Goal: Transaction & Acquisition: Book appointment/travel/reservation

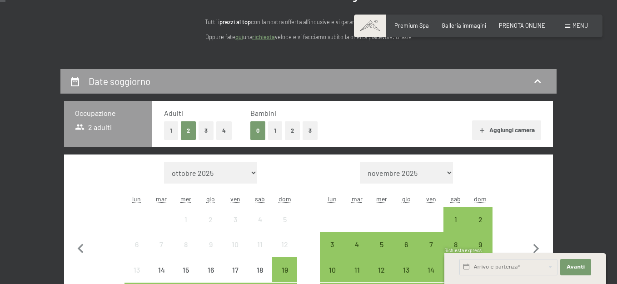
scroll to position [166, 0]
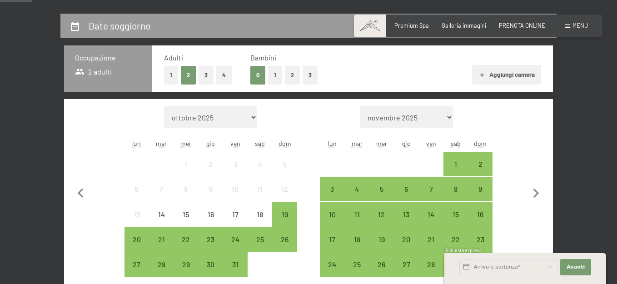
click at [279, 80] on button "1" at bounding box center [275, 75] width 14 height 19
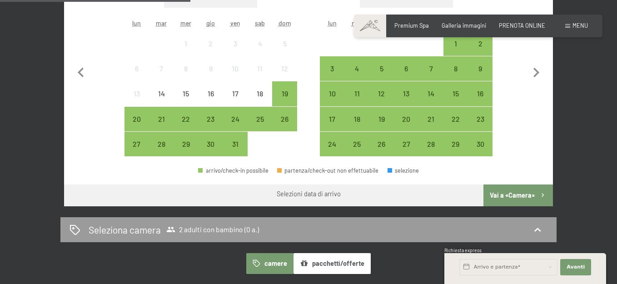
scroll to position [302, 0]
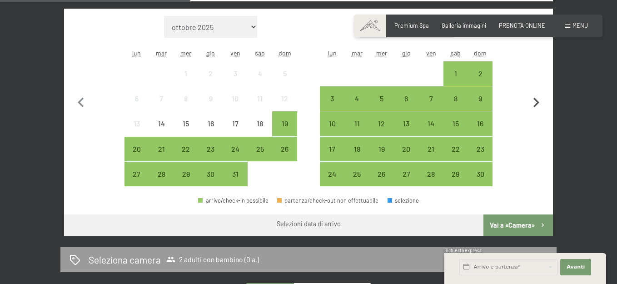
click at [536, 109] on icon "button" at bounding box center [536, 102] width 19 height 19
select select "2025-11-01"
select select "2025-12-01"
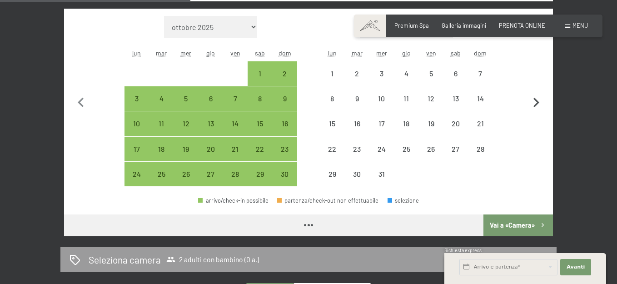
click at [536, 109] on icon "button" at bounding box center [536, 102] width 19 height 19
select select "2025-12-01"
select select "2026-01-01"
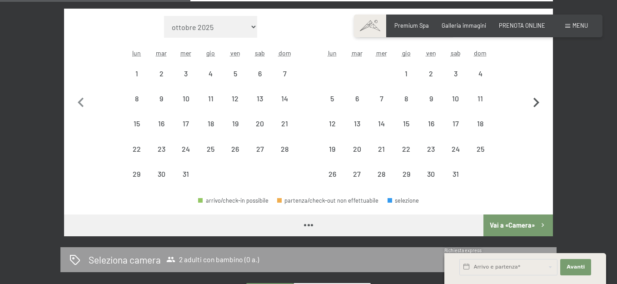
click at [536, 109] on icon "button" at bounding box center [536, 102] width 19 height 19
select select "2026-01-01"
select select "2026-02-01"
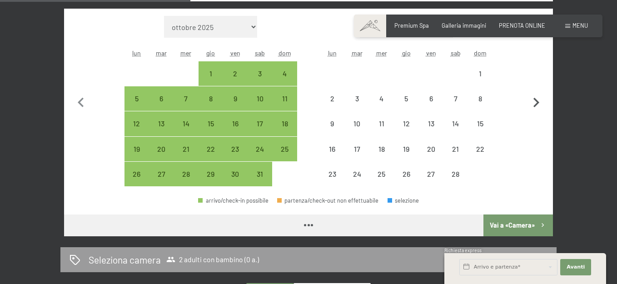
select select "2026-01-01"
select select "2026-02-01"
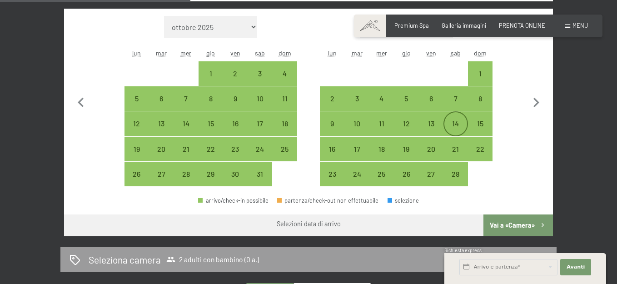
click at [458, 122] on div "14" at bounding box center [456, 131] width 23 height 23
select select "2026-01-01"
select select "2026-02-01"
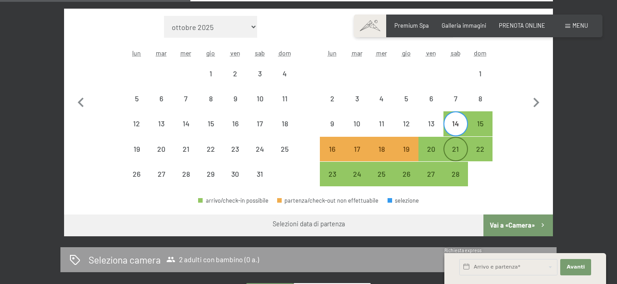
click at [461, 147] on div "21" at bounding box center [456, 156] width 23 height 23
select select "2026-01-01"
select select "2026-02-01"
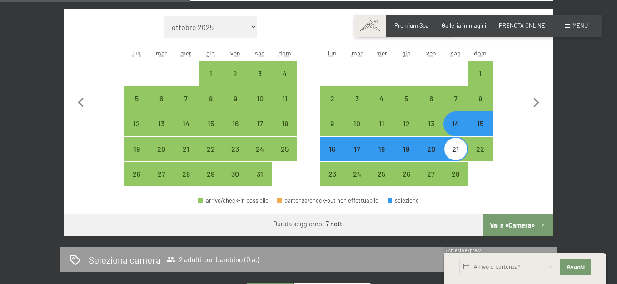
click at [523, 220] on button "Vai a «Camera»" at bounding box center [519, 226] width 70 height 22
select select "2026-01-01"
select select "2026-02-01"
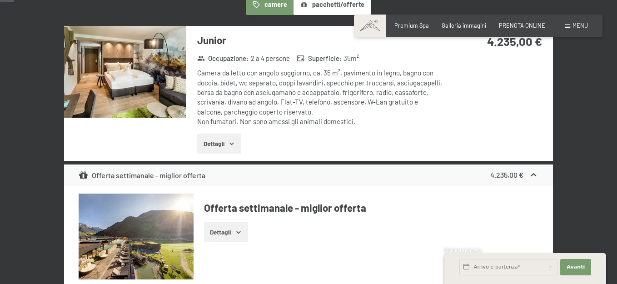
scroll to position [88, 0]
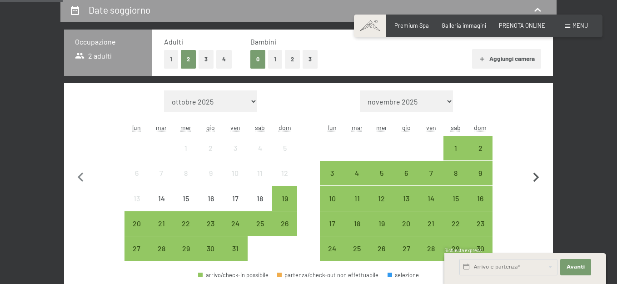
click at [538, 179] on icon "button" at bounding box center [536, 177] width 19 height 19
select select "2025-11-01"
select select "2025-12-01"
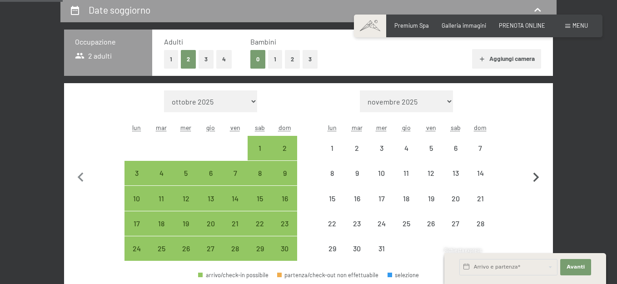
click at [538, 179] on icon "button" at bounding box center [536, 177] width 19 height 19
select select "2025-12-01"
select select "2026-01-01"
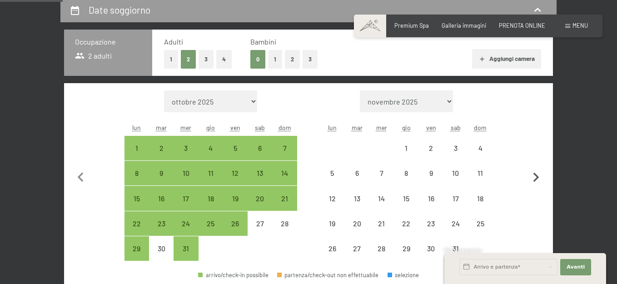
select select "2025-12-01"
select select "2026-01-01"
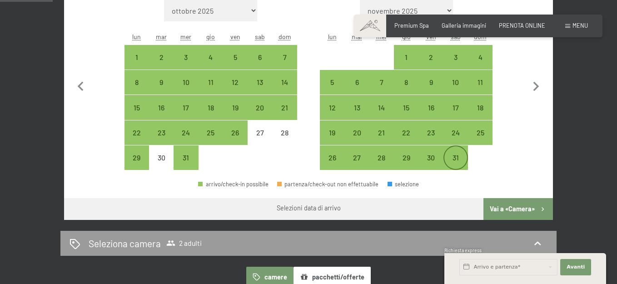
click at [456, 162] on div "31" at bounding box center [456, 165] width 23 height 23
select select "2025-12-01"
select select "2026-01-01"
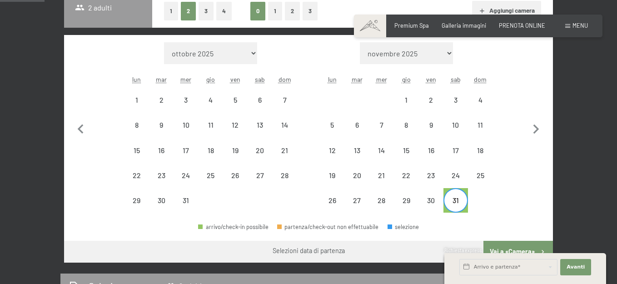
scroll to position [182, 0]
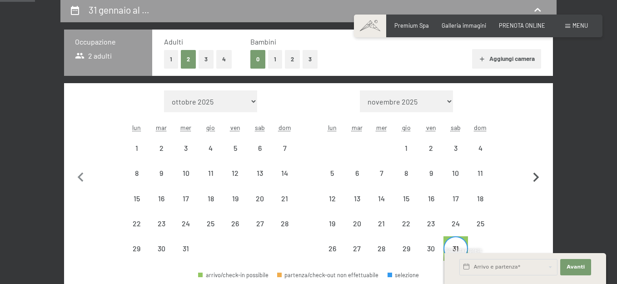
click at [535, 181] on icon "button" at bounding box center [537, 178] width 6 height 10
select select "2026-01-01"
select select "2026-02-01"
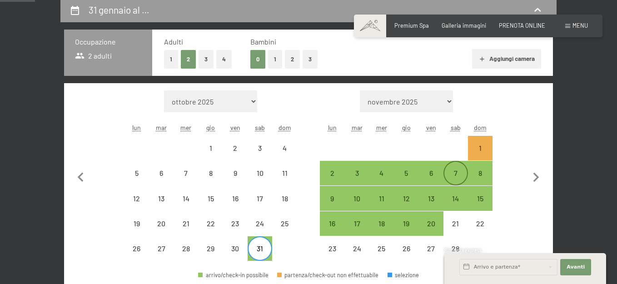
click at [460, 167] on div "7" at bounding box center [456, 173] width 23 height 23
select select "2026-01-01"
select select "2026-02-01"
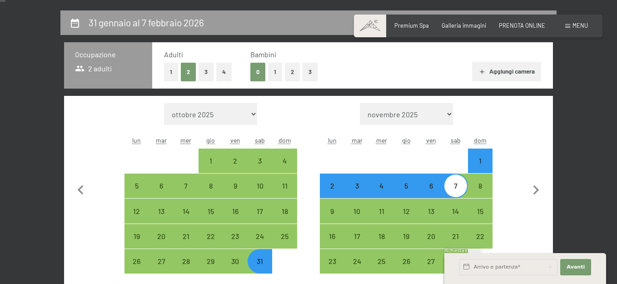
scroll to position [45, 0]
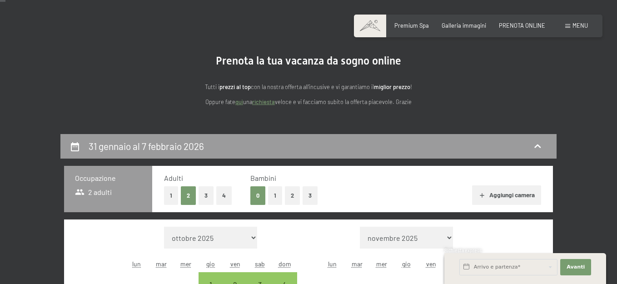
click at [268, 200] on button "1" at bounding box center [275, 195] width 14 height 19
select select "2026-01-01"
select select "2026-02-01"
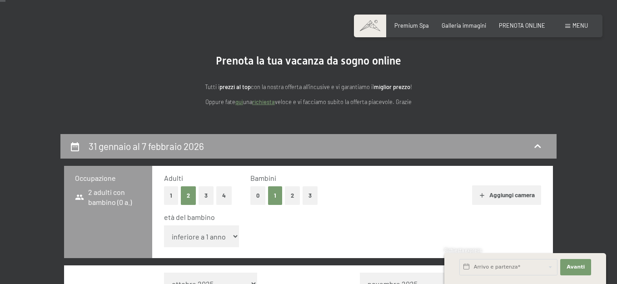
scroll to position [91, 0]
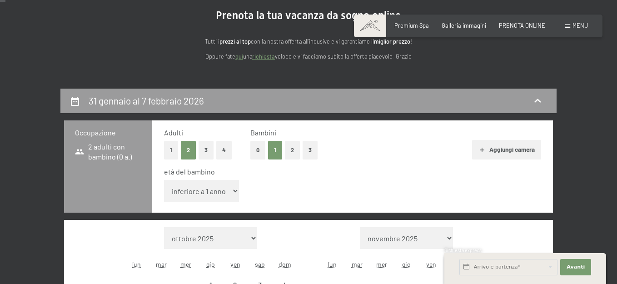
click at [225, 195] on select "inferiore a 1 anno 1 anno 2 anni 3 anni 4 anni 5 anni 6 anni 7 anni 8 anni 9 an…" at bounding box center [201, 191] width 75 height 22
select select "2026-01-01"
select select "2026-02-01"
select select "4"
click at [164, 180] on select "inferiore a 1 anno 1 anno 2 anni 3 anni 4 anni 5 anni 6 anni 7 anni 8 anni 9 an…" at bounding box center [201, 191] width 75 height 22
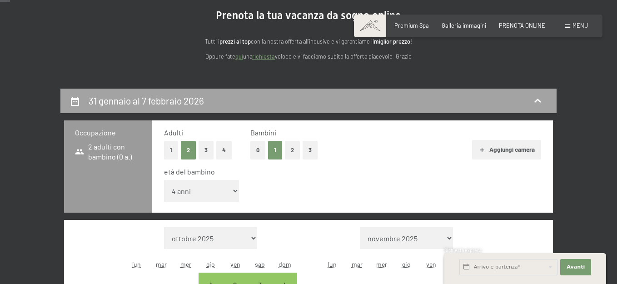
select select "2026-01-01"
select select "2026-02-01"
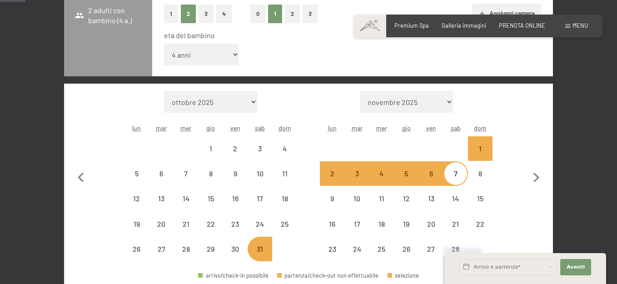
select select "2026-01-01"
select select "2026-02-01"
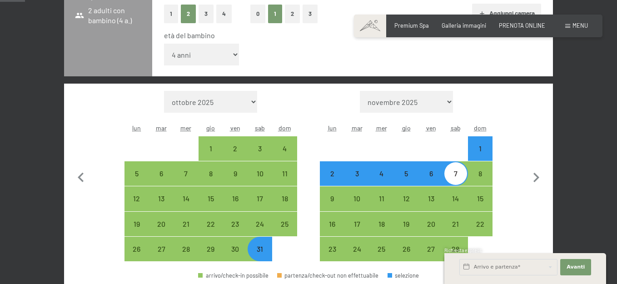
scroll to position [409, 0]
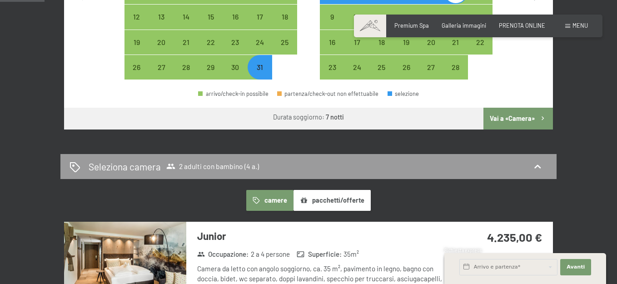
click at [526, 125] on button "Vai a «Camera»" at bounding box center [519, 119] width 70 height 22
select select "2026-01-01"
select select "2026-02-01"
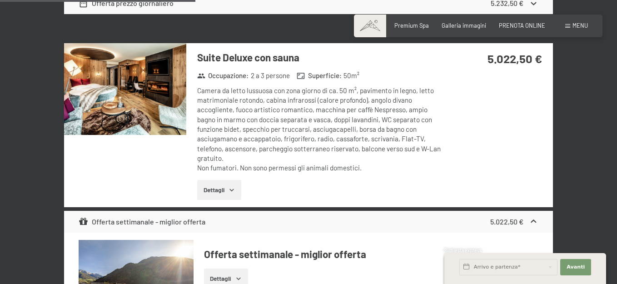
scroll to position [1679, 0]
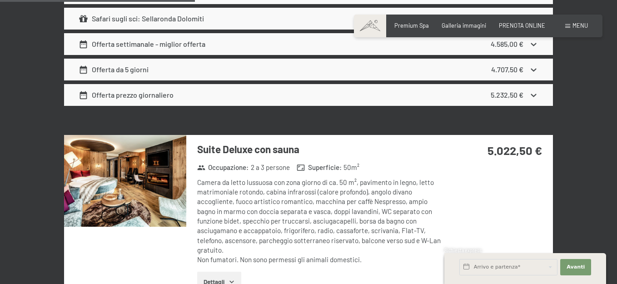
click at [149, 155] on img at bounding box center [125, 181] width 122 height 92
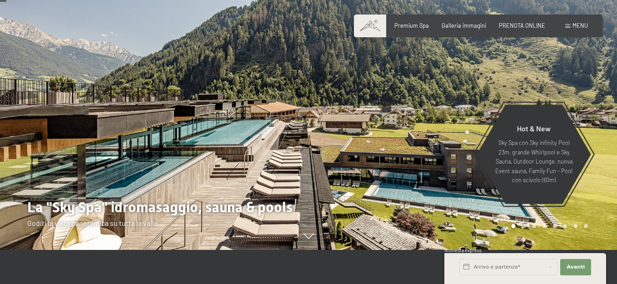
click at [586, 25] on span "Menu" at bounding box center [580, 25] width 15 height 7
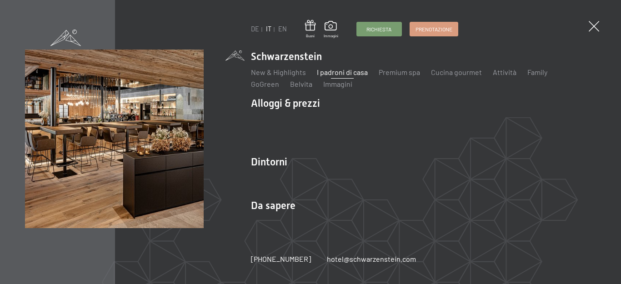
click at [346, 70] on link "I padroni di casa" at bounding box center [342, 72] width 51 height 9
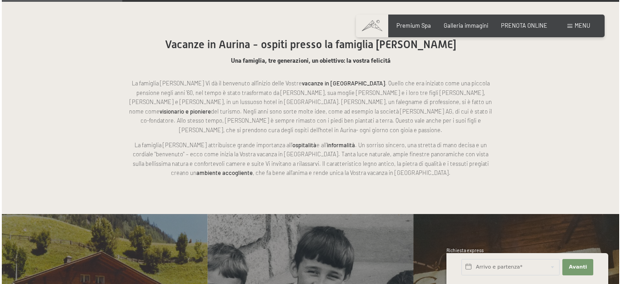
scroll to position [682, 0]
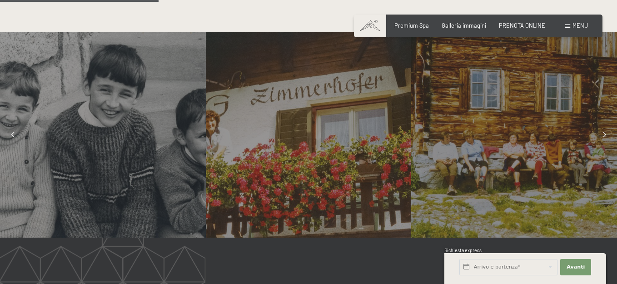
click at [586, 27] on span "Menu" at bounding box center [580, 25] width 15 height 7
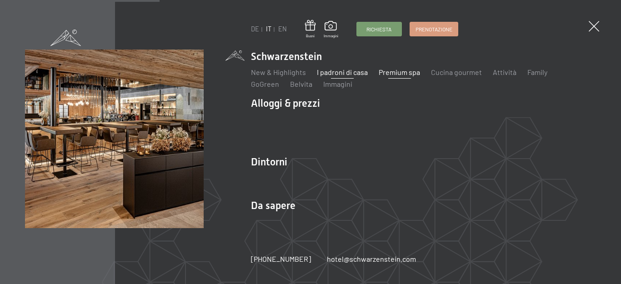
click at [404, 75] on link "Premium spa" at bounding box center [399, 72] width 41 height 9
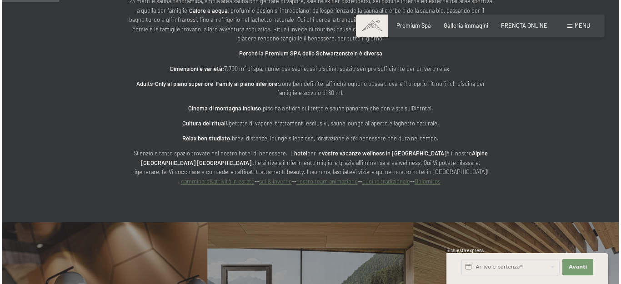
scroll to position [318, 0]
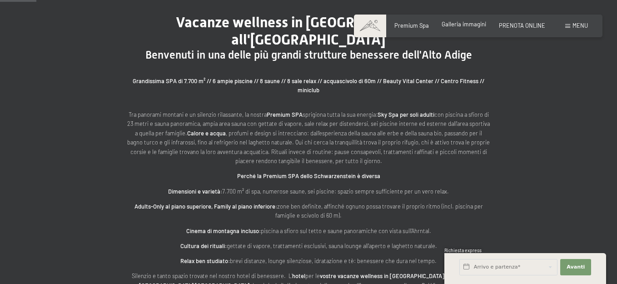
click at [475, 29] on div "Premium Spa Galleria immagini PRENOTA ONLINE" at bounding box center [464, 26] width 190 height 8
click at [586, 28] on span "Menu" at bounding box center [580, 25] width 15 height 7
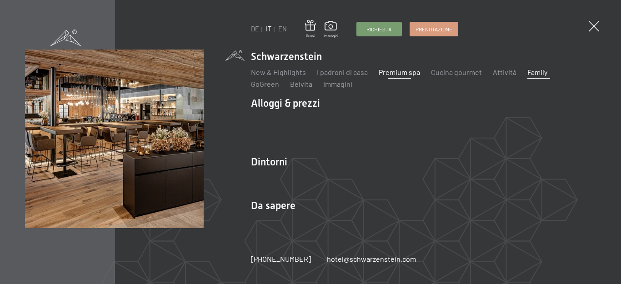
click at [535, 74] on link "Family" at bounding box center [537, 72] width 20 height 9
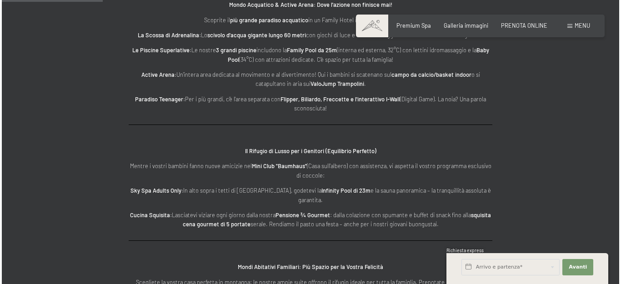
scroll to position [727, 0]
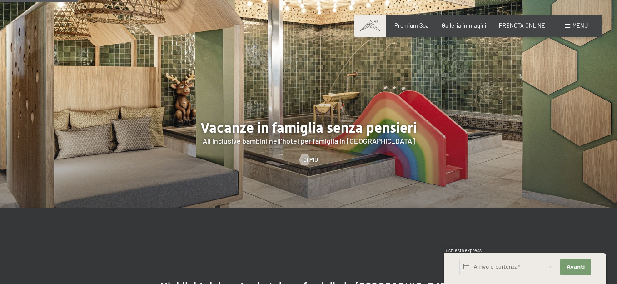
click at [573, 26] on span "Menu" at bounding box center [580, 25] width 15 height 7
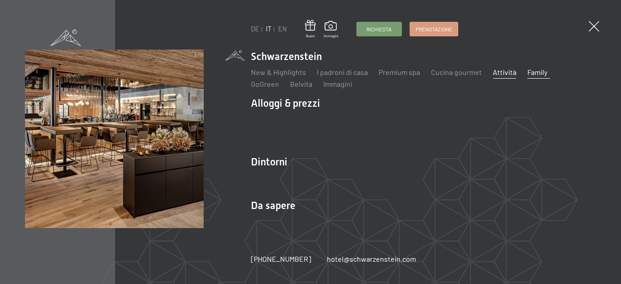
click at [506, 74] on link "Attività" at bounding box center [505, 72] width 24 height 9
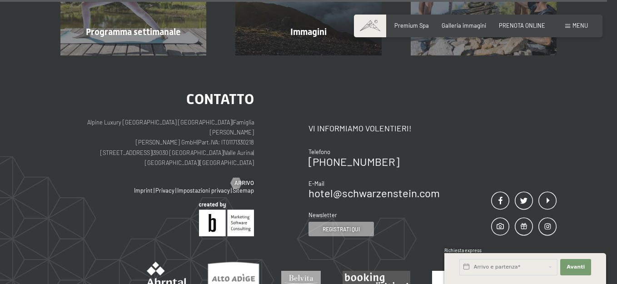
scroll to position [2380, 0]
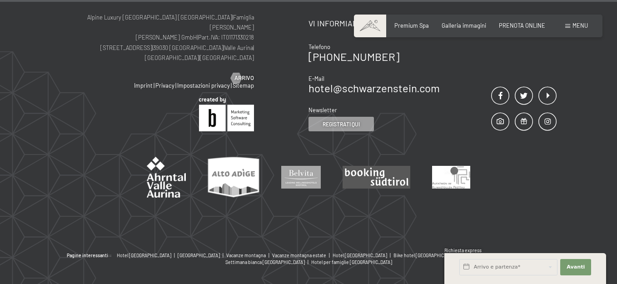
click at [583, 22] on div "Prenotazione Richiesta Premium Spa Galleria immagini PRENOTA ONLINE Menu DE IT …" at bounding box center [479, 26] width 220 height 8
click at [582, 26] on span "Menu" at bounding box center [580, 25] width 15 height 7
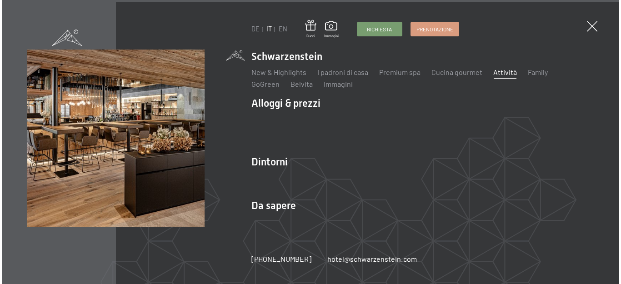
scroll to position [2379, 0]
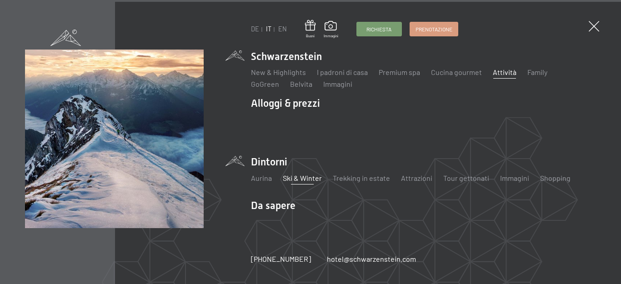
click at [294, 177] on link "Ski & Winter" at bounding box center [302, 178] width 39 height 9
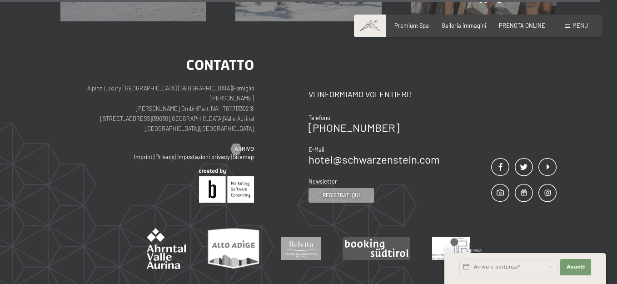
scroll to position [2686, 0]
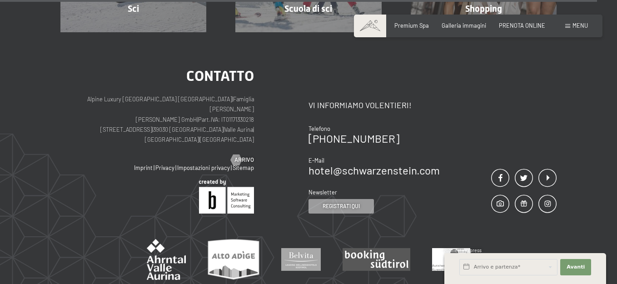
click at [584, 28] on span "Menu" at bounding box center [580, 25] width 15 height 7
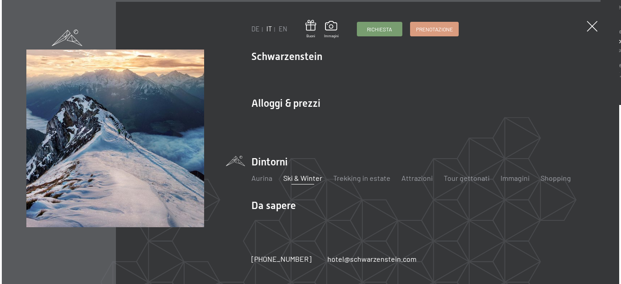
scroll to position [2693, 0]
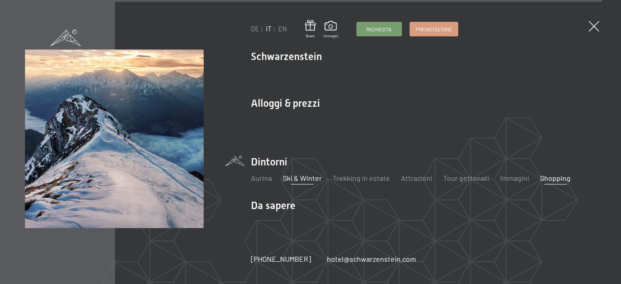
click at [546, 181] on link "Shopping" at bounding box center [555, 178] width 30 height 9
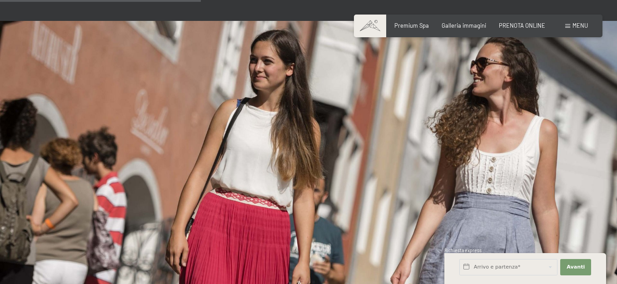
click at [588, 27] on div "Prenotazione Richiesta Premium Spa Galleria immagini PRENOTA ONLINE Menu DE IT …" at bounding box center [479, 26] width 220 height 8
click at [580, 24] on span "Menu" at bounding box center [580, 25] width 15 height 7
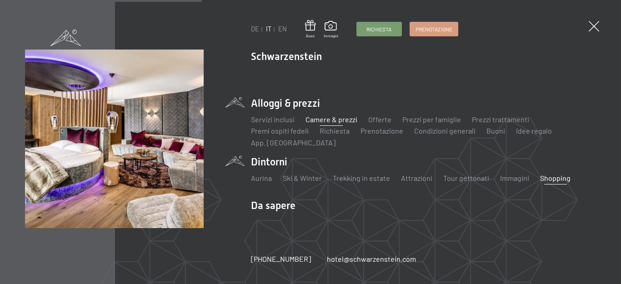
click at [348, 121] on link "Camere & prezzi" at bounding box center [331, 119] width 52 height 9
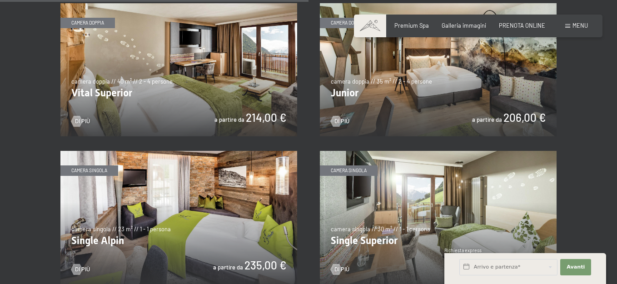
scroll to position [1000, 0]
